Goal: Task Accomplishment & Management: Manage account settings

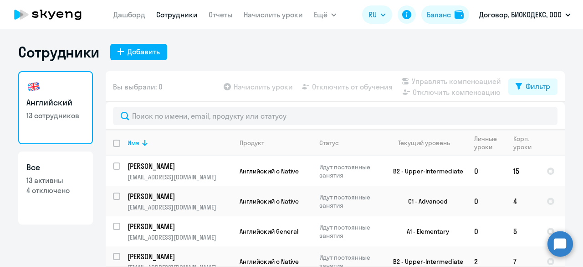
select select "30"
click at [139, 53] on div "Добавить" at bounding box center [144, 51] width 32 height 11
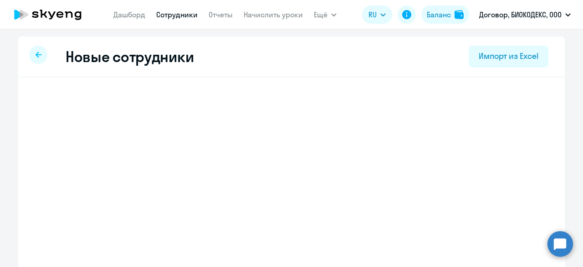
select select "english_adult_not_native_speaker"
select select "3"
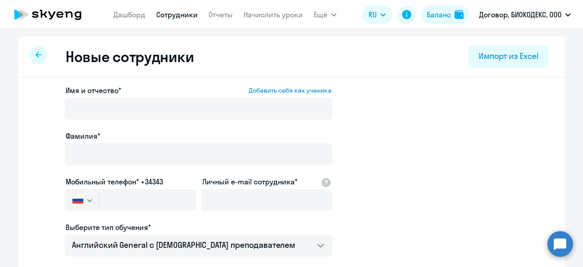
click at [36, 55] on icon at bounding box center [39, 54] width 6 height 6
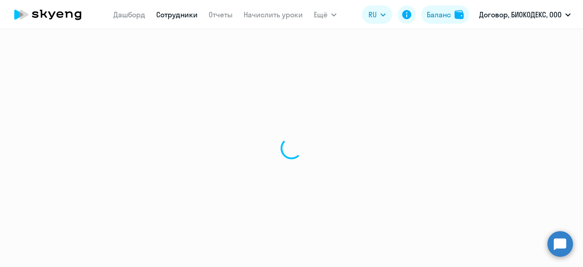
select select "30"
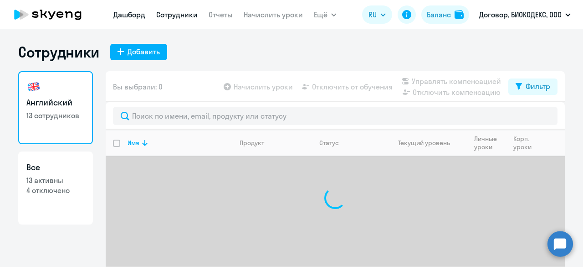
click at [143, 17] on link "Дашборд" at bounding box center [129, 14] width 32 height 9
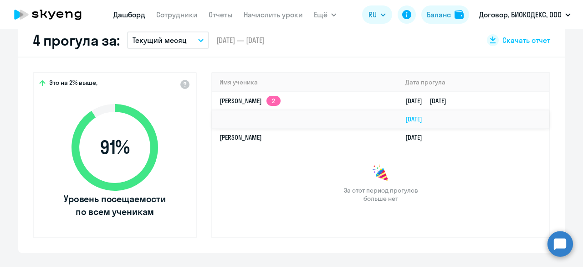
scroll to position [137, 0]
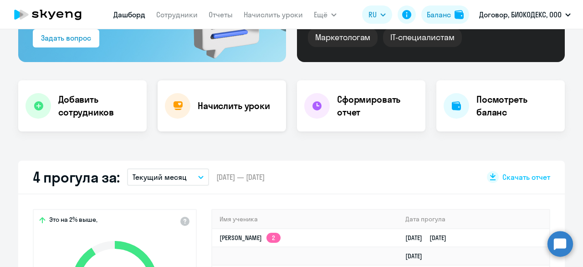
click at [215, 102] on h4 "Начислить уроки" at bounding box center [234, 105] width 72 height 13
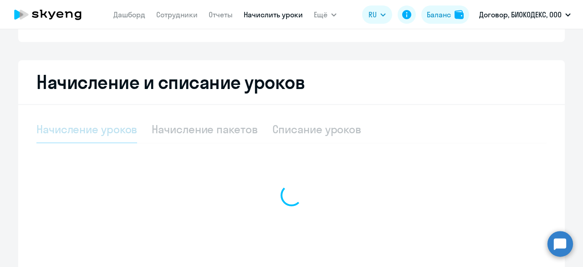
select select "10"
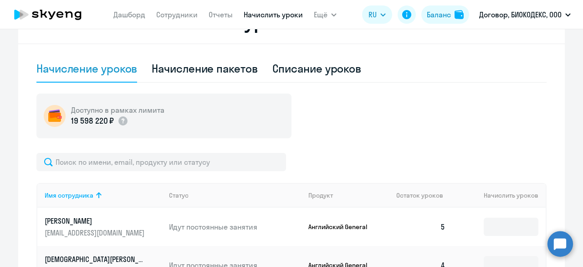
scroll to position [319, 0]
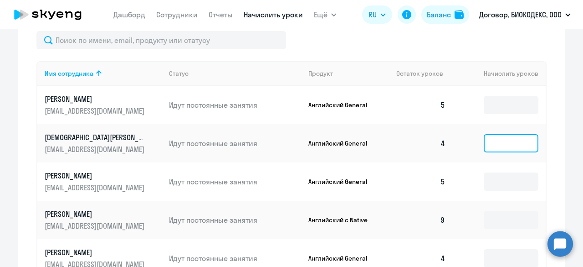
click at [494, 141] on input at bounding box center [511, 143] width 55 height 18
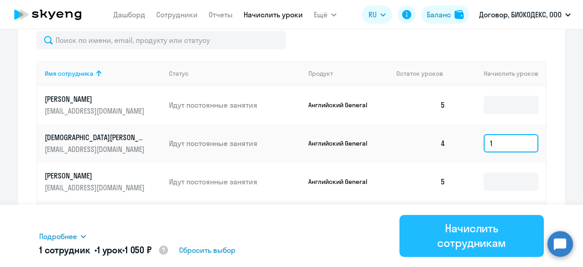
type input "1"
drag, startPoint x: 501, startPoint y: 231, endPoint x: 491, endPoint y: 216, distance: 17.7
click at [501, 231] on div "Начислить сотрудникам" at bounding box center [471, 235] width 119 height 29
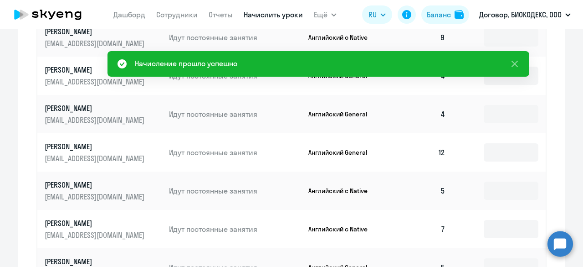
scroll to position [456, 0]
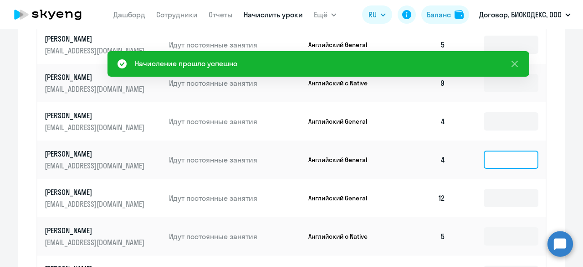
click at [487, 161] on input at bounding box center [511, 159] width 55 height 18
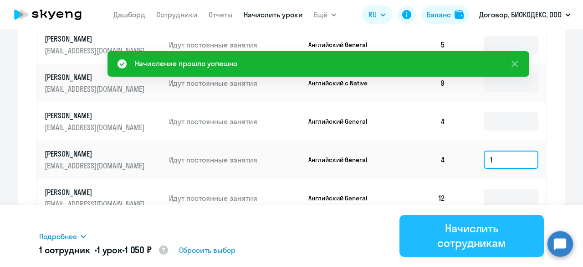
type input "1"
click at [504, 226] on div "Начислить сотрудникам" at bounding box center [471, 235] width 119 height 29
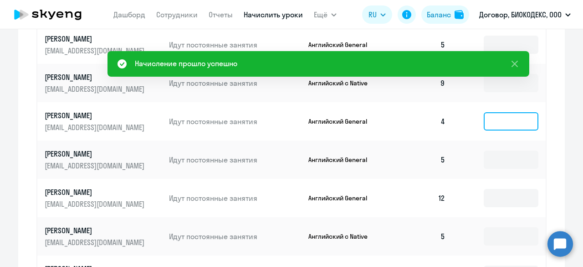
click at [488, 124] on input at bounding box center [511, 121] width 55 height 18
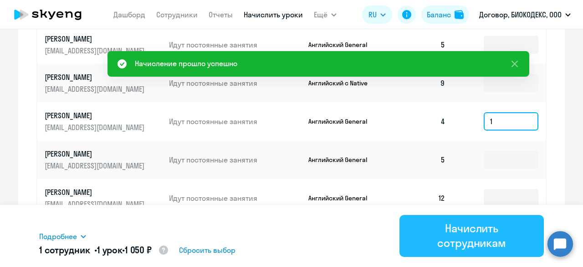
type input "1"
click at [484, 234] on div "Начислить сотрудникам" at bounding box center [471, 235] width 119 height 29
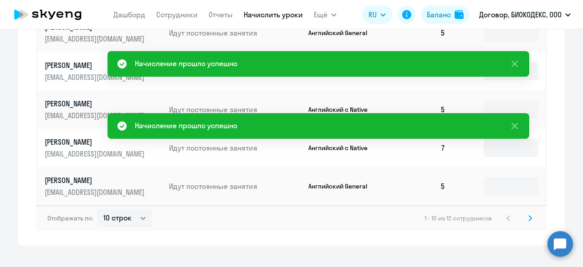
scroll to position [597, 0]
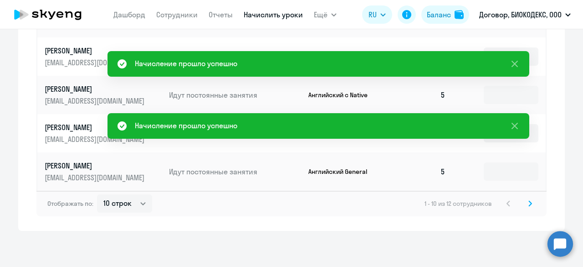
click at [528, 204] on icon at bounding box center [530, 203] width 4 height 6
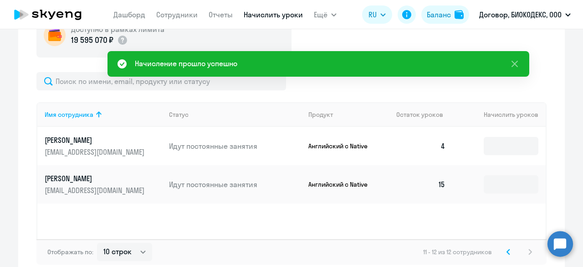
scroll to position [235, 0]
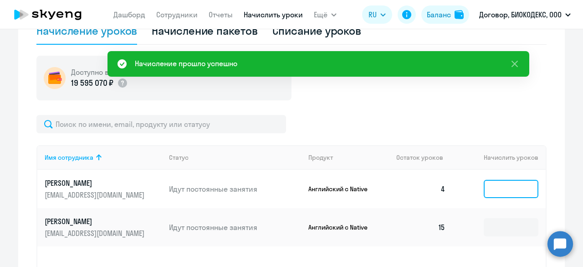
click at [495, 185] on input at bounding box center [511, 188] width 55 height 18
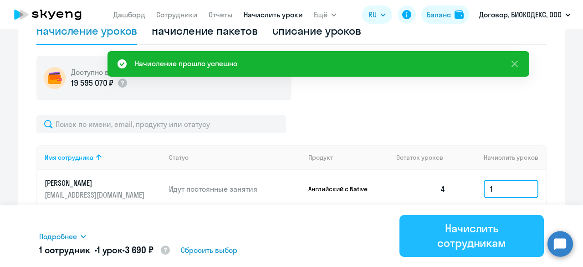
type input "1"
click at [494, 234] on div "Начислить сотрудникам" at bounding box center [471, 235] width 119 height 29
